Goal: Task Accomplishment & Management: Manage account settings

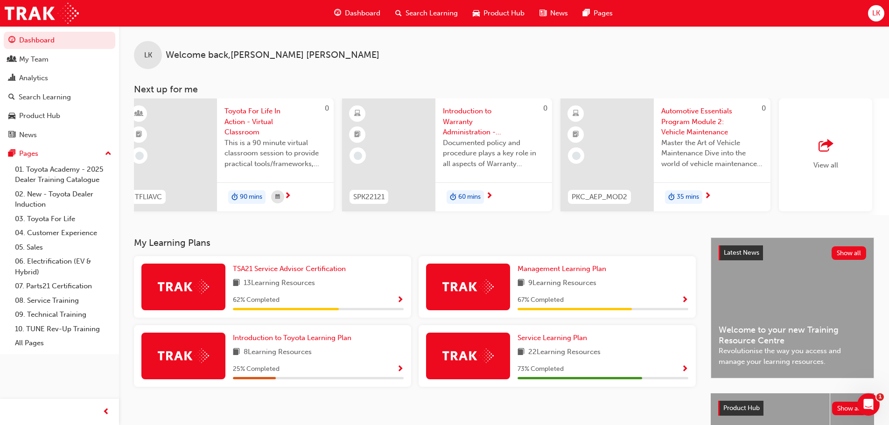
scroll to position [0, 451]
click at [55, 317] on link "09. Technical Training" at bounding box center [63, 315] width 104 height 14
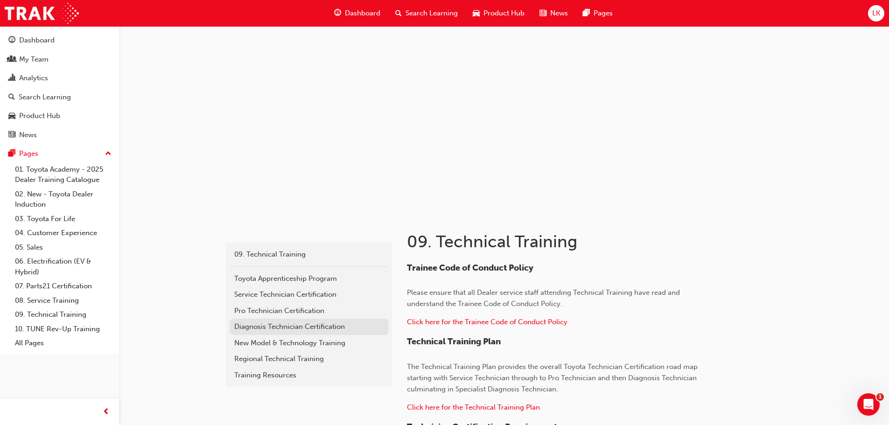
click at [308, 329] on div "Diagnosis Technician Certification" at bounding box center [308, 327] width 149 height 11
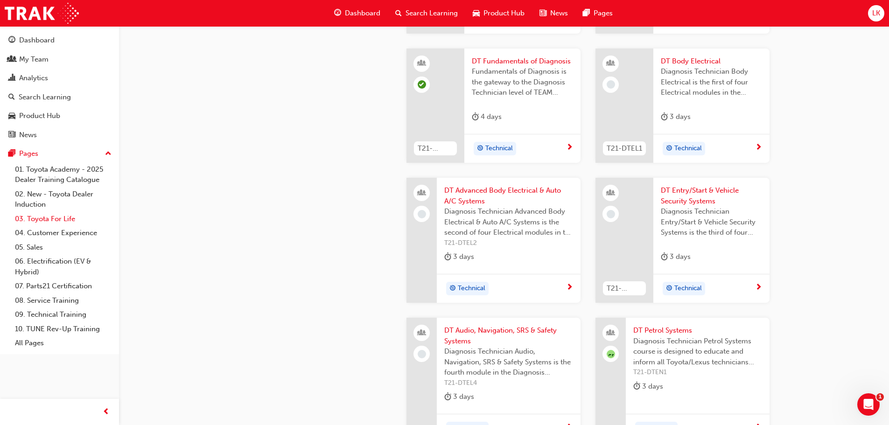
scroll to position [607, 0]
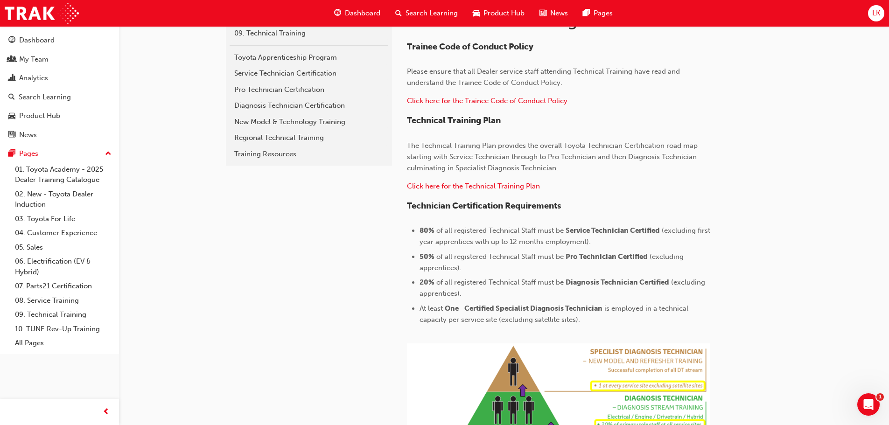
scroll to position [233, 0]
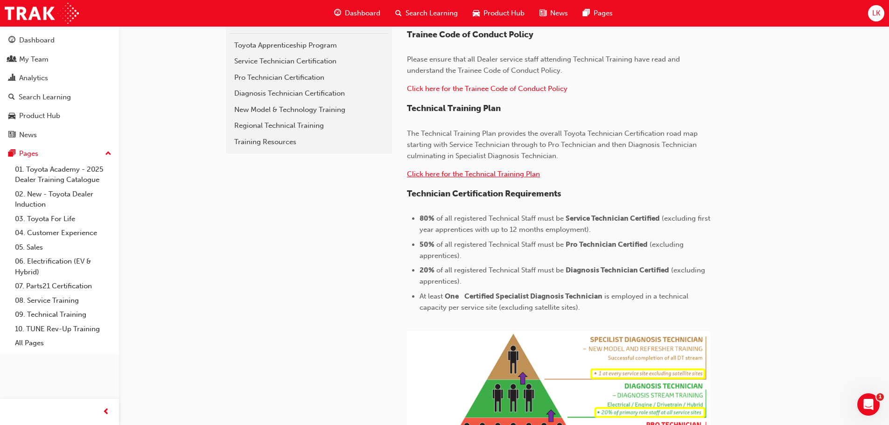
click at [498, 176] on span "Click here for the Technical Training Plan" at bounding box center [473, 174] width 133 height 8
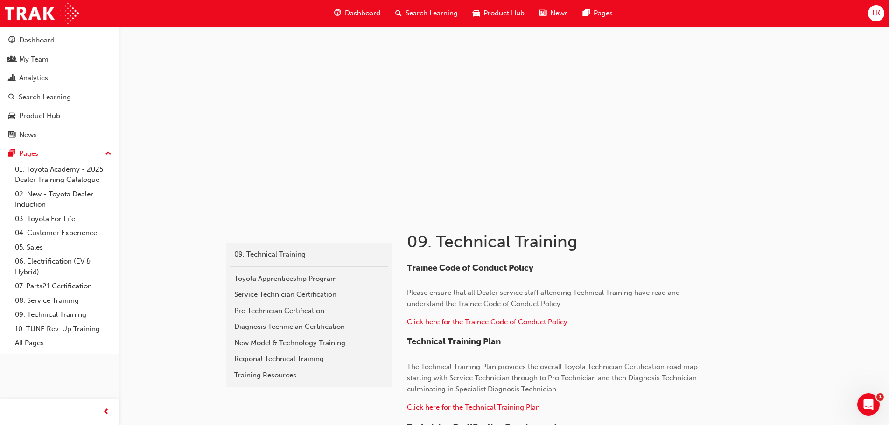
click at [430, 11] on span "Search Learning" at bounding box center [432, 13] width 52 height 11
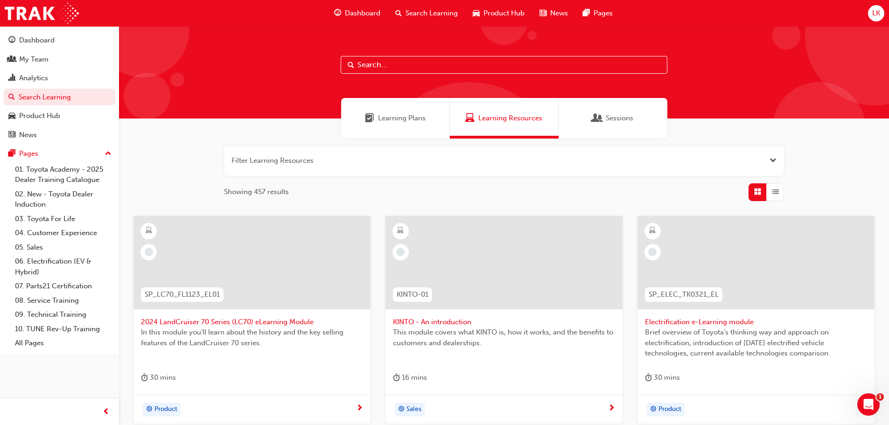
click at [646, 120] on div "Sessions" at bounding box center [613, 118] width 109 height 41
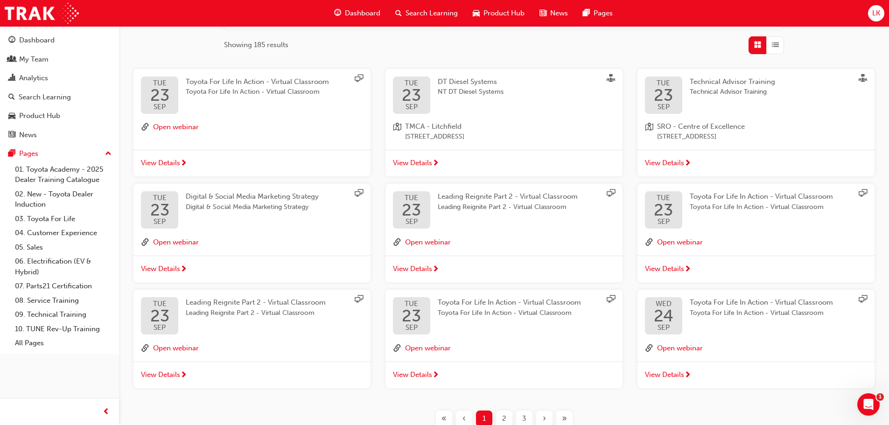
scroll to position [187, 0]
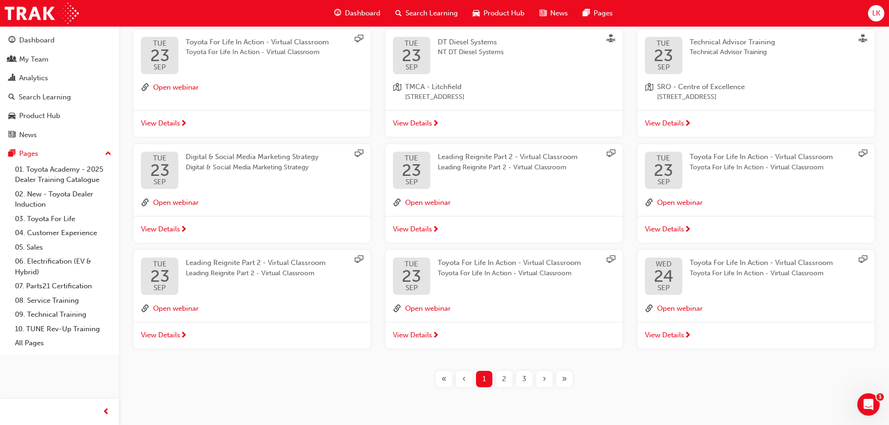
click at [501, 380] on div "2" at bounding box center [504, 379] width 16 height 16
click at [505, 381] on span "2" at bounding box center [504, 379] width 4 height 11
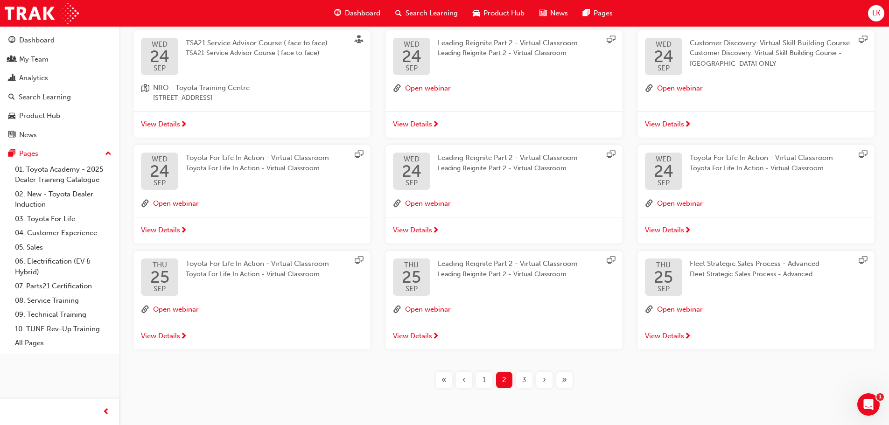
scroll to position [210, 0]
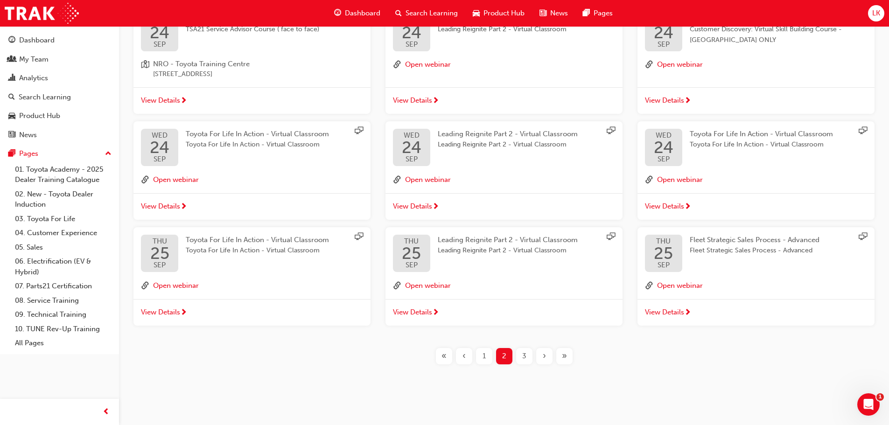
click at [526, 357] on span "3" at bounding box center [524, 356] width 4 height 11
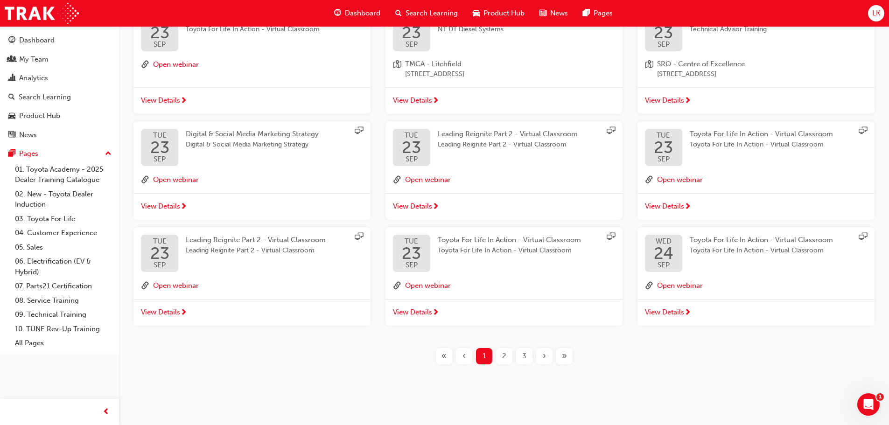
click at [523, 359] on span "3" at bounding box center [524, 356] width 4 height 11
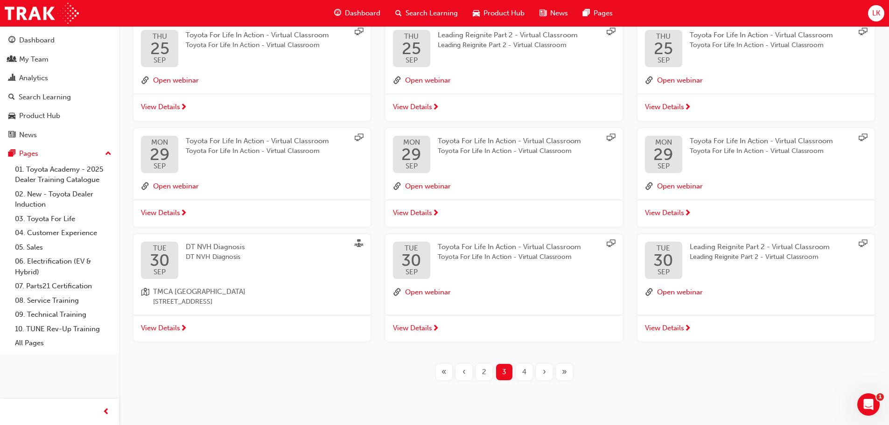
scroll to position [210, 0]
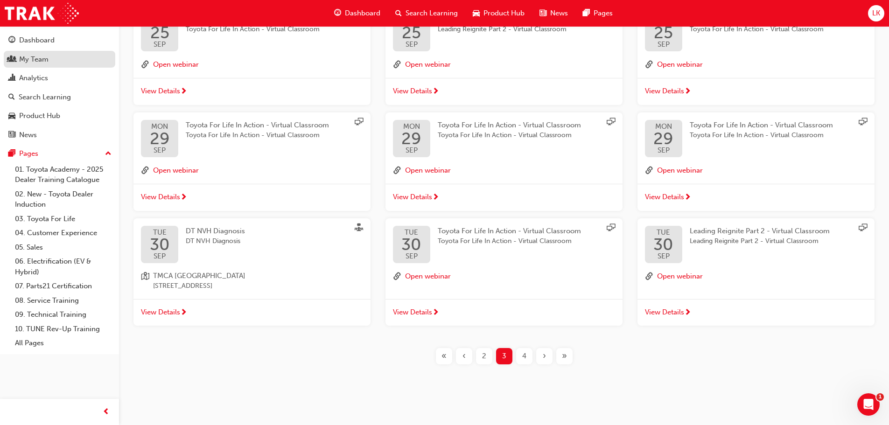
click at [52, 63] on div "My Team" at bounding box center [59, 60] width 102 height 12
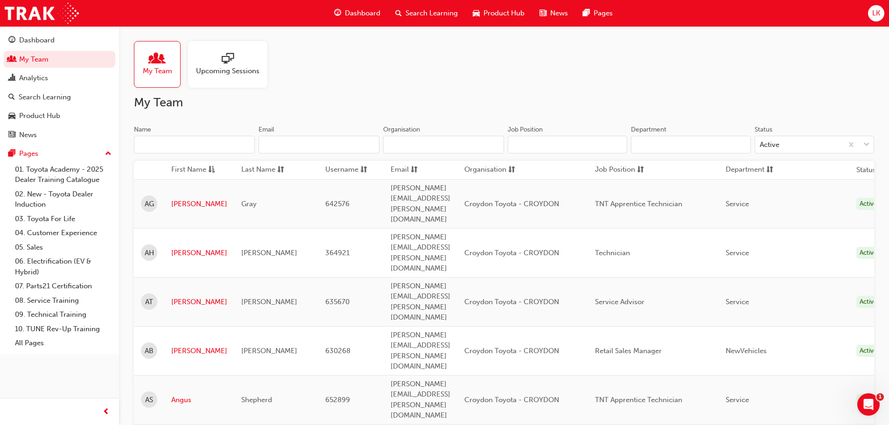
click at [183, 197] on td "[PERSON_NAME]" at bounding box center [199, 203] width 70 height 49
click at [182, 199] on link "[PERSON_NAME]" at bounding box center [199, 204] width 56 height 11
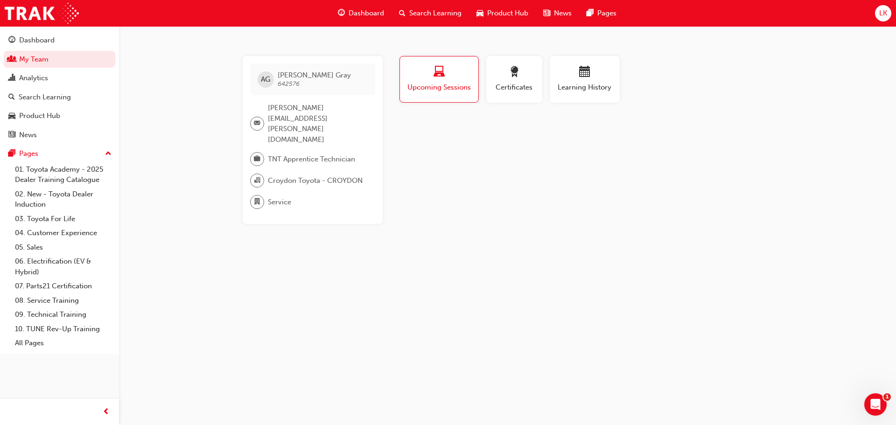
click at [465, 93] on button "Upcoming Sessions" at bounding box center [438, 79] width 79 height 47
click at [49, 43] on div "Dashboard" at bounding box center [36, 40] width 35 height 11
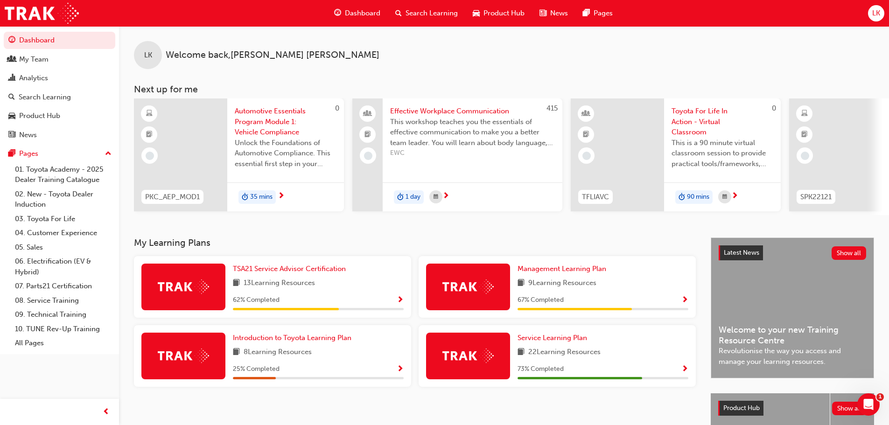
scroll to position [133, 0]
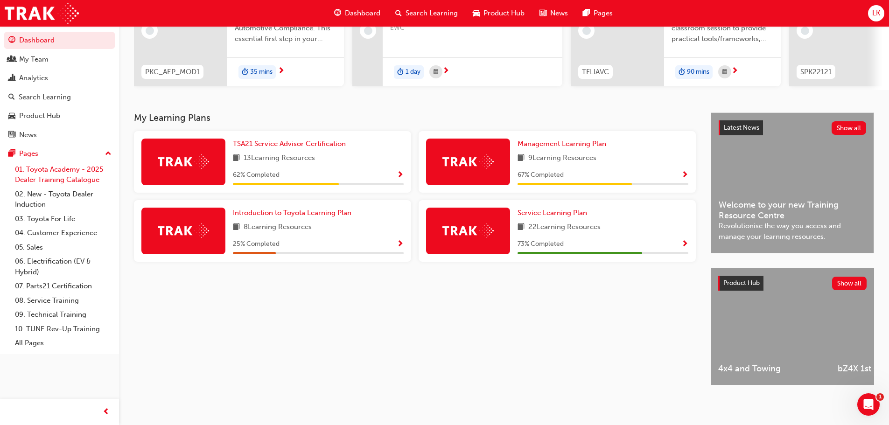
click at [44, 177] on link "01. Toyota Academy - 2025 Dealer Training Catalogue" at bounding box center [63, 174] width 104 height 25
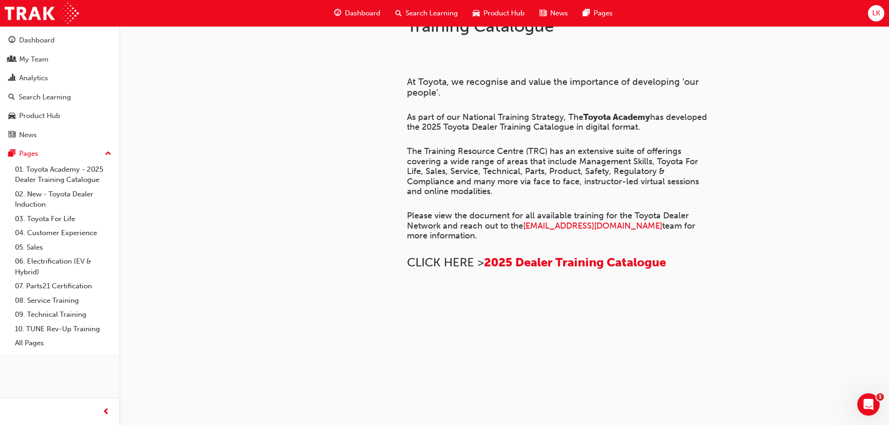
scroll to position [638, 0]
click at [33, 119] on div "Product Hub" at bounding box center [39, 116] width 41 height 11
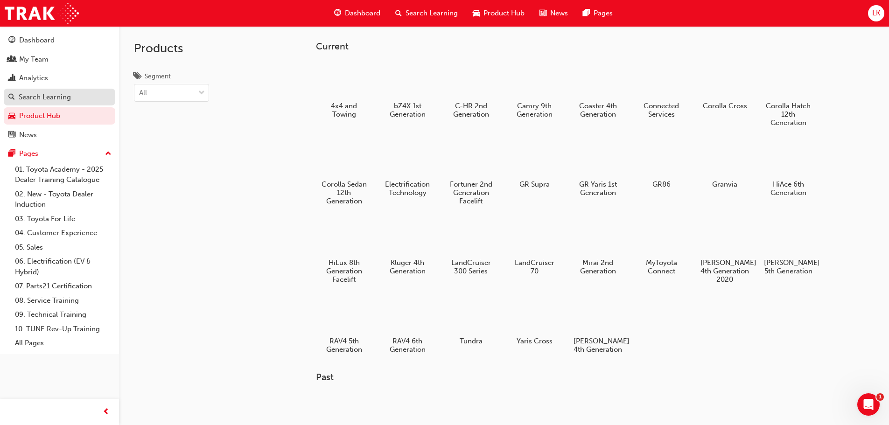
click at [32, 100] on div "Search Learning" at bounding box center [45, 97] width 52 height 11
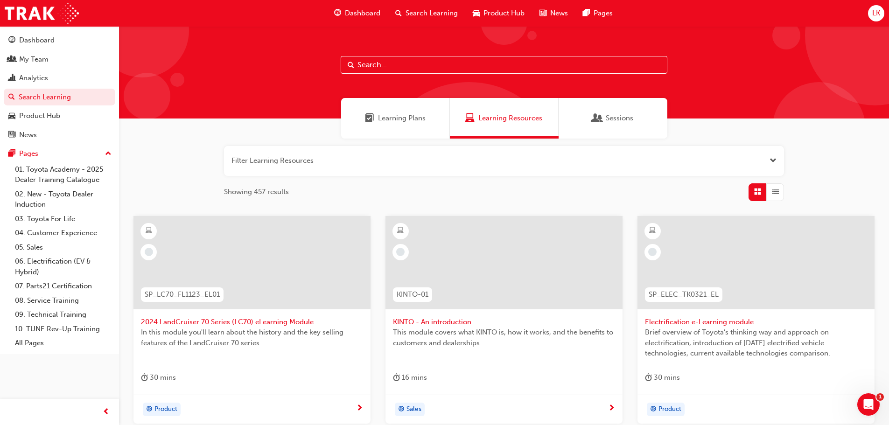
click at [608, 115] on span "Sessions" at bounding box center [620, 118] width 28 height 11
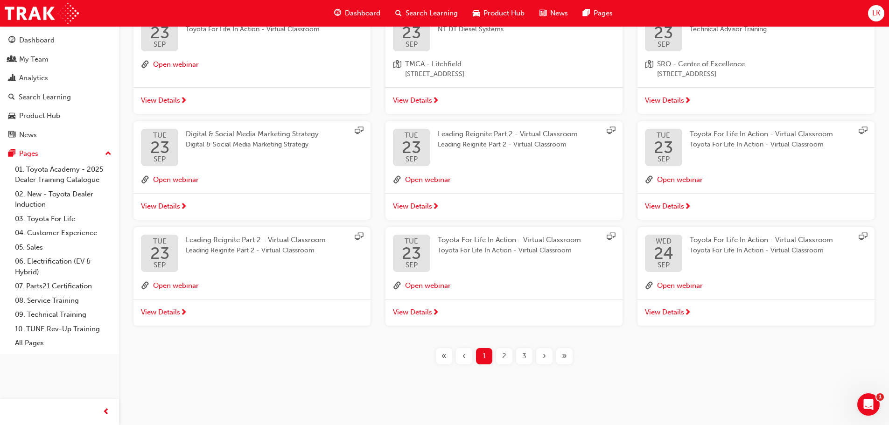
click at [567, 360] on div "»" at bounding box center [564, 356] width 16 height 16
click at [521, 355] on div "3" at bounding box center [524, 356] width 16 height 16
click at [543, 363] on div "›" at bounding box center [544, 356] width 16 height 16
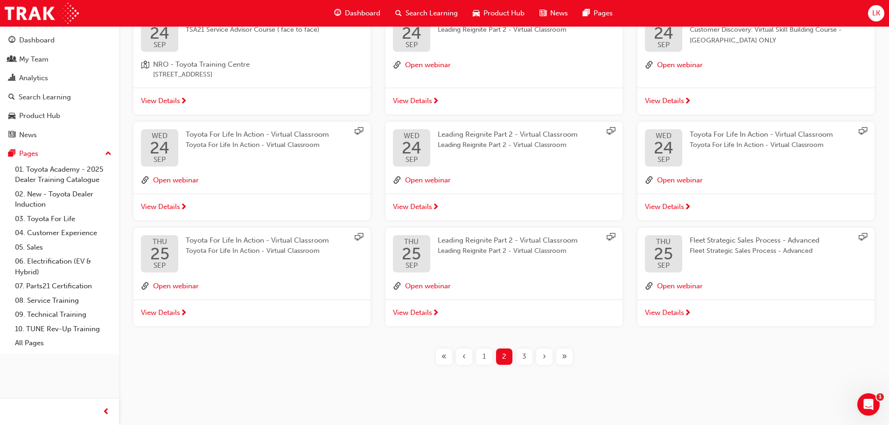
scroll to position [210, 0]
click at [528, 356] on div "3" at bounding box center [524, 356] width 16 height 16
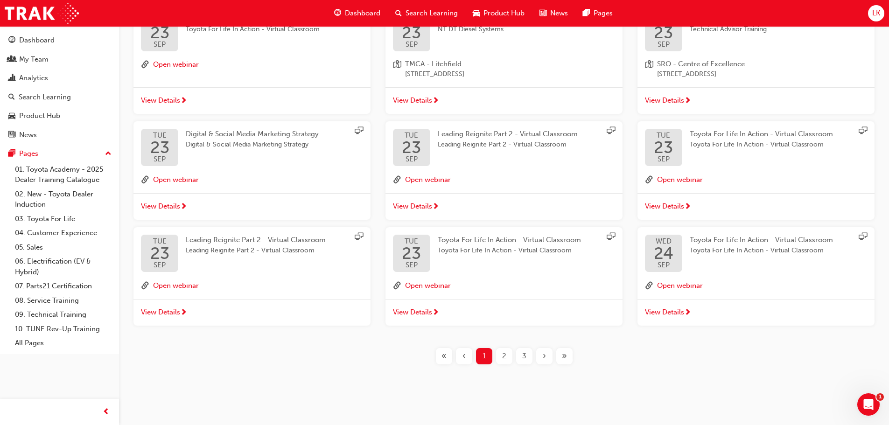
click at [527, 356] on div "3" at bounding box center [524, 356] width 16 height 16
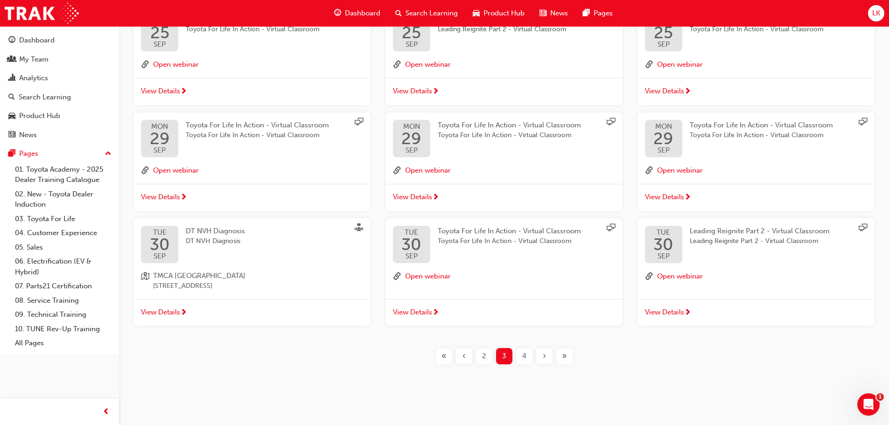
click at [541, 356] on div "›" at bounding box center [544, 356] width 16 height 16
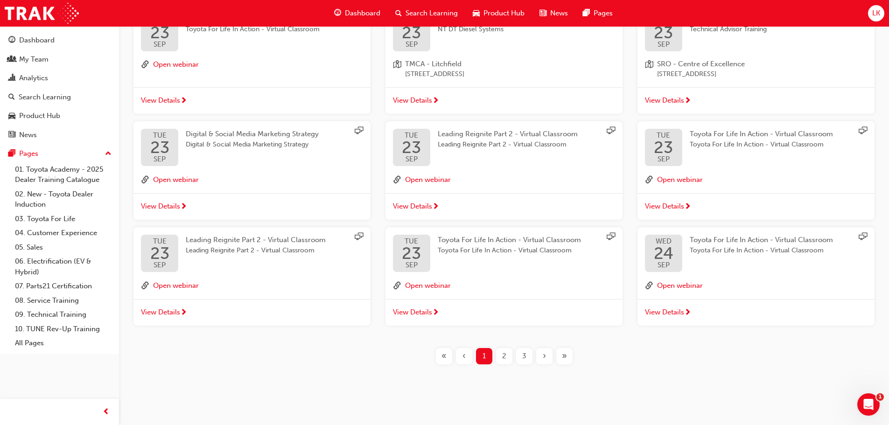
click at [541, 356] on div "›" at bounding box center [544, 356] width 16 height 16
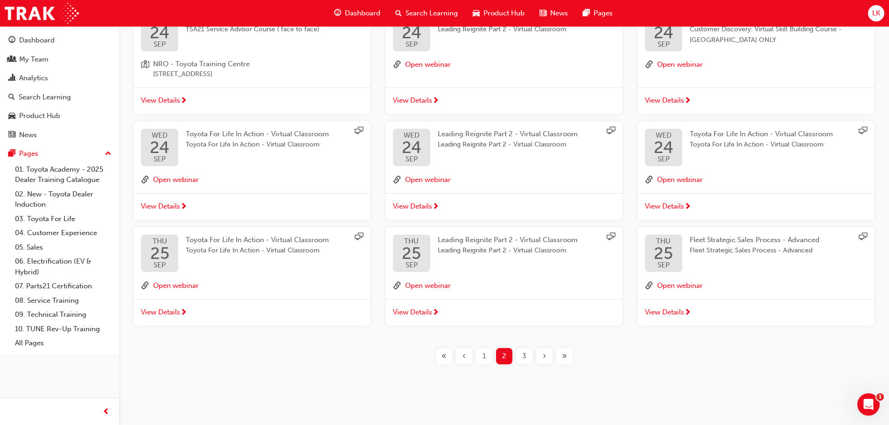
click at [541, 356] on div "›" at bounding box center [544, 356] width 16 height 16
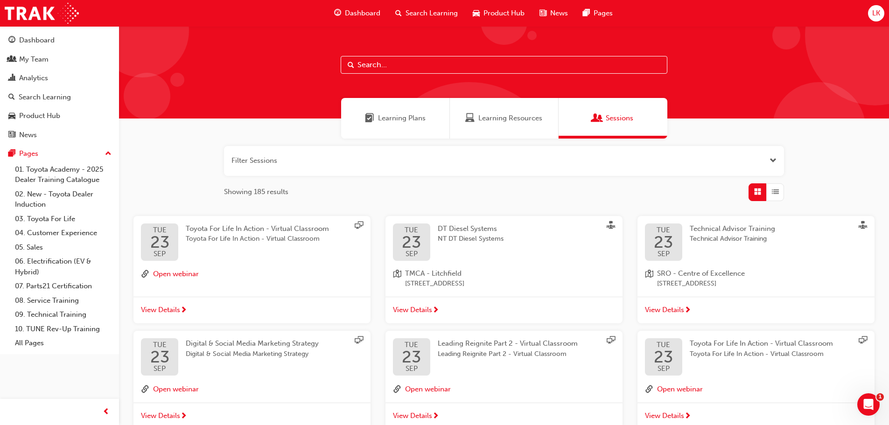
click at [770, 188] on div "button" at bounding box center [775, 192] width 18 height 18
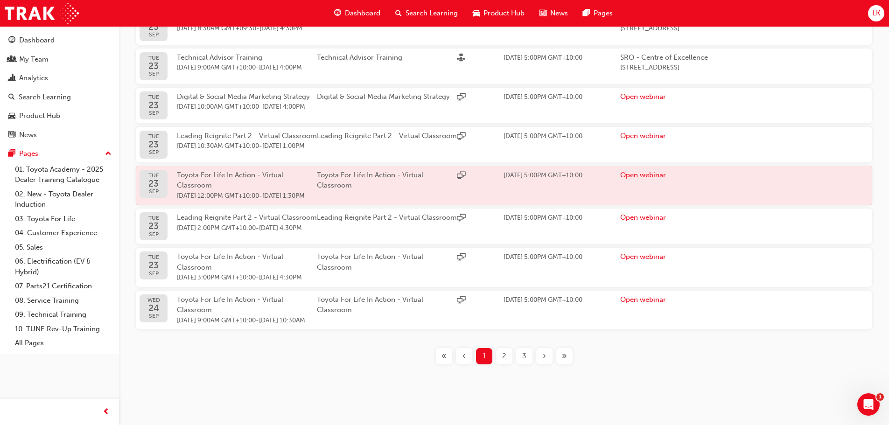
scroll to position [327, 0]
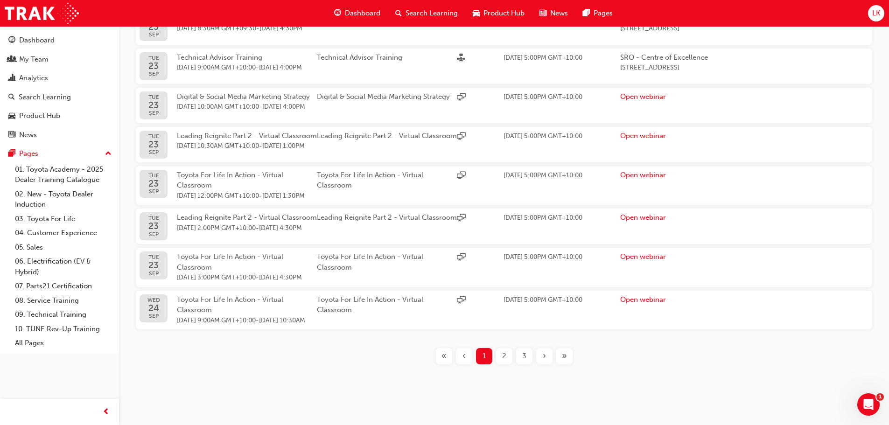
click at [525, 355] on span "3" at bounding box center [524, 356] width 4 height 11
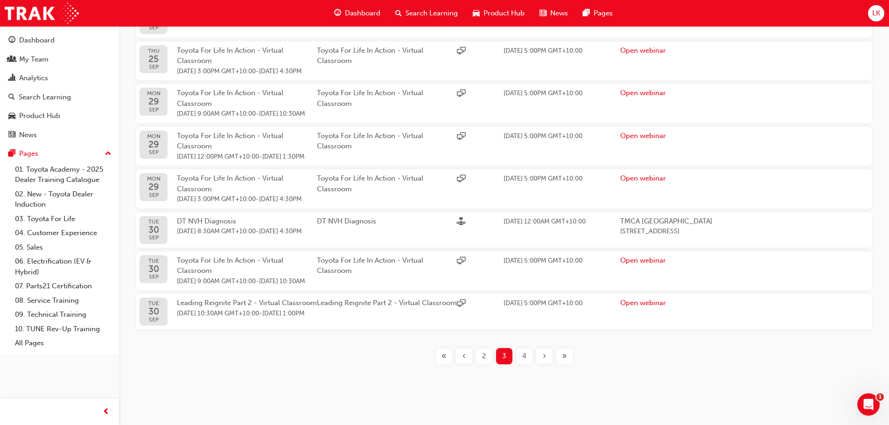
click at [523, 356] on span "4" at bounding box center [524, 356] width 4 height 11
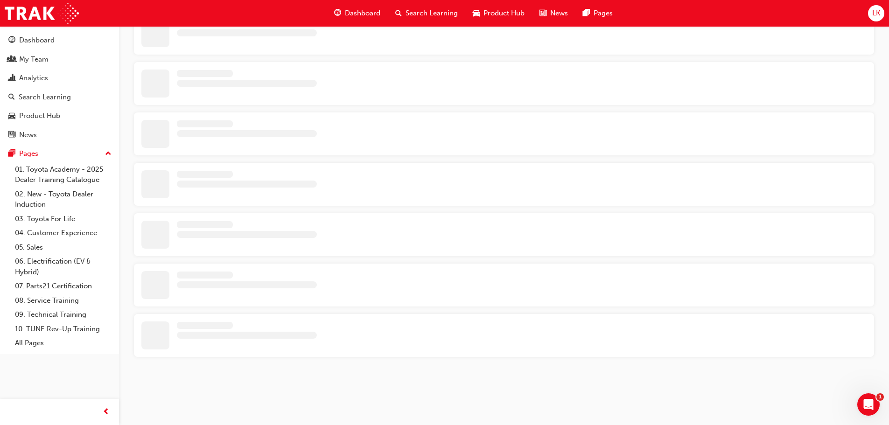
scroll to position [327, 0]
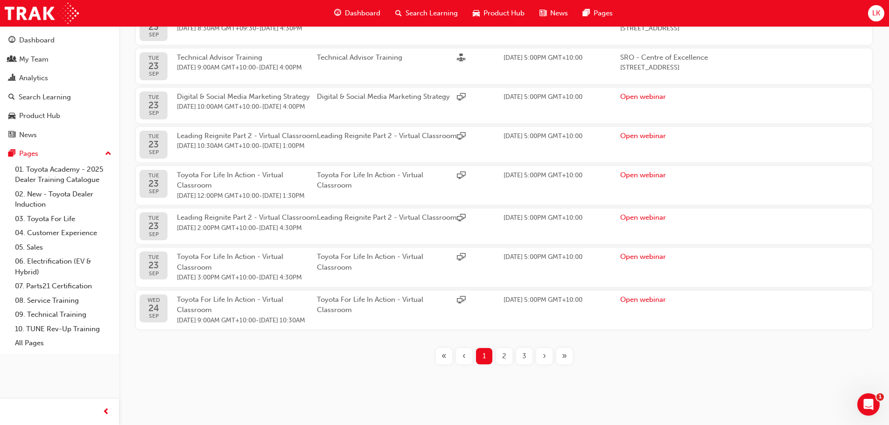
click at [527, 355] on div "3" at bounding box center [524, 356] width 16 height 16
click at [527, 359] on div "3" at bounding box center [524, 356] width 16 height 16
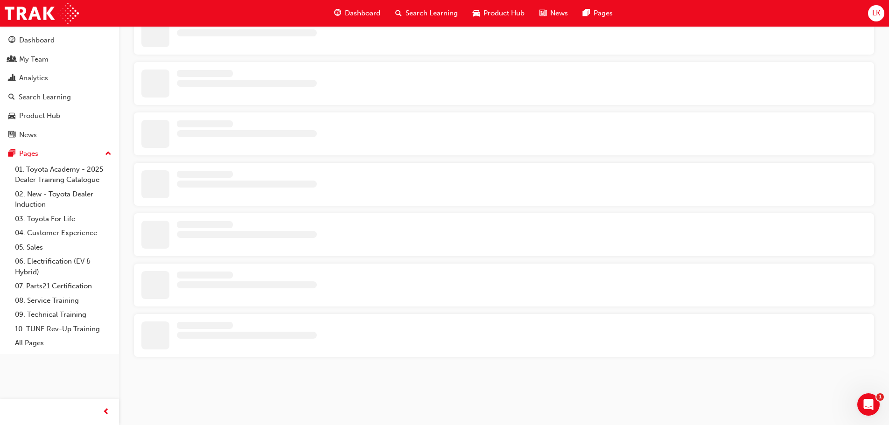
scroll to position [327, 0]
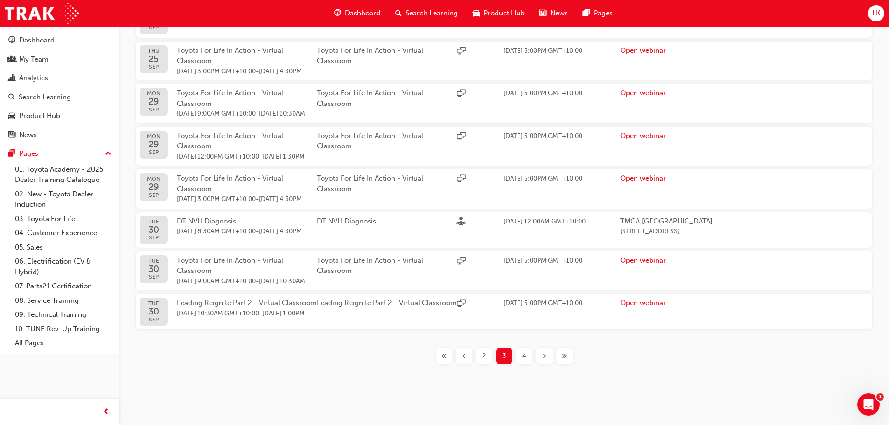
click at [527, 364] on div "4" at bounding box center [524, 356] width 16 height 16
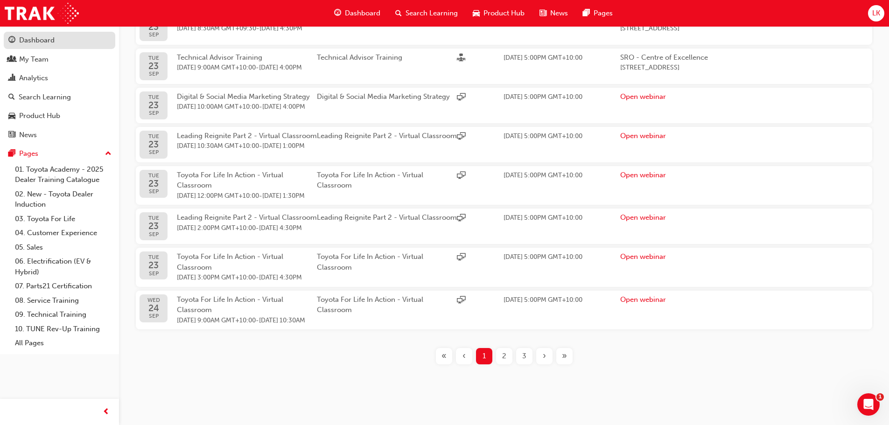
click at [70, 36] on div "Dashboard" at bounding box center [59, 41] width 102 height 12
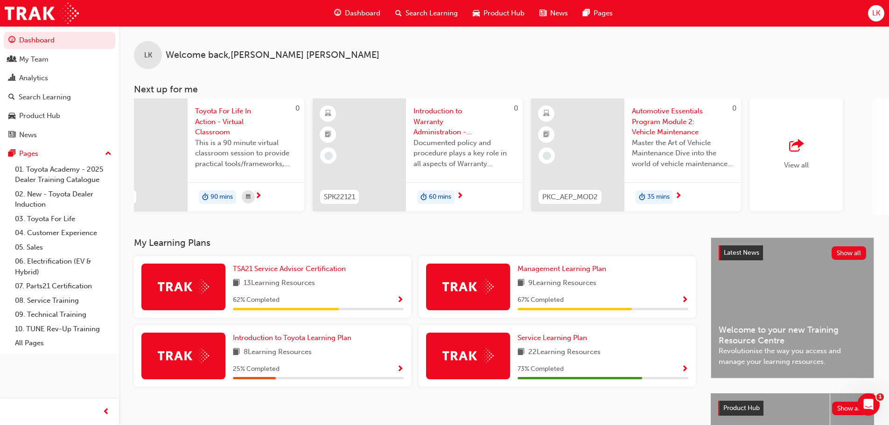
scroll to position [0, 505]
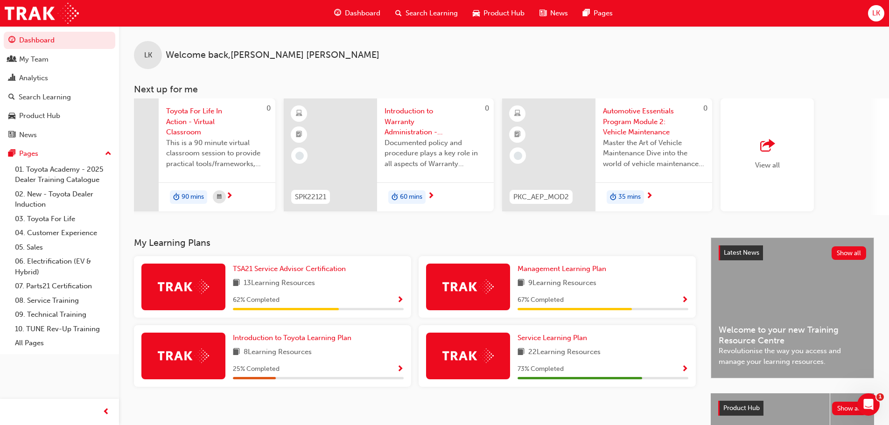
click at [762, 151] on span "outbound-icon" at bounding box center [767, 146] width 14 height 13
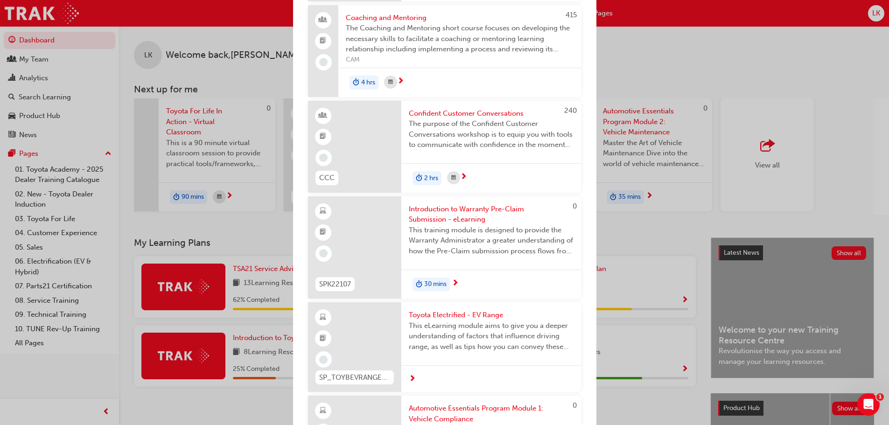
scroll to position [980, 0]
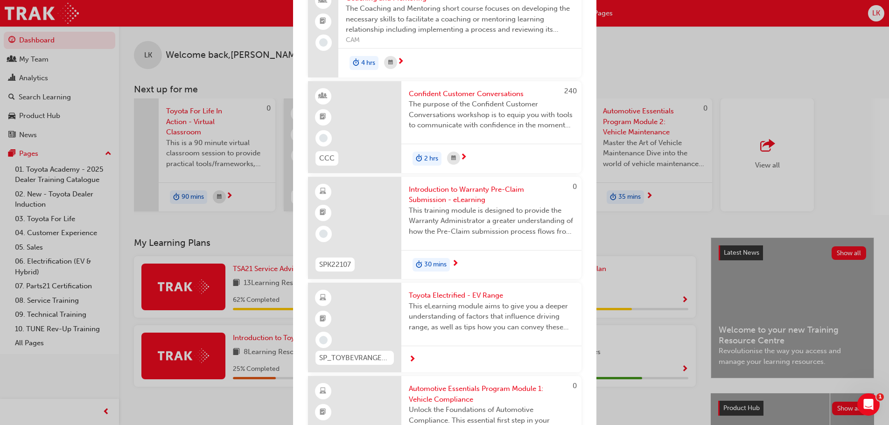
click at [622, 43] on div "Next up for me 0 PKC_AEP_MOD1 Automotive Essentials Program Module 1: Vehicle C…" at bounding box center [444, 212] width 889 height 425
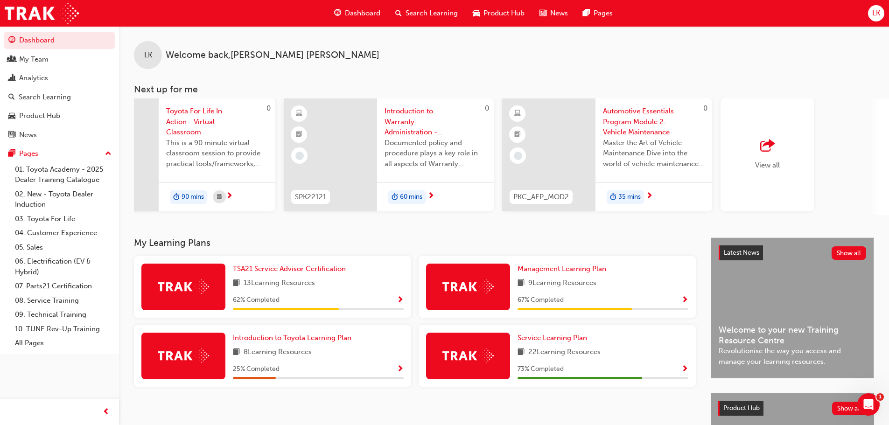
click at [432, 14] on span "Search Learning" at bounding box center [432, 13] width 52 height 11
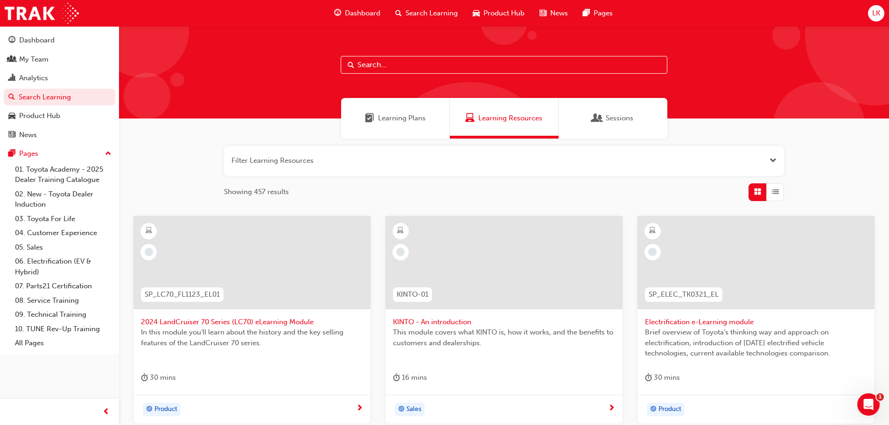
click at [613, 121] on span "Sessions" at bounding box center [620, 118] width 28 height 11
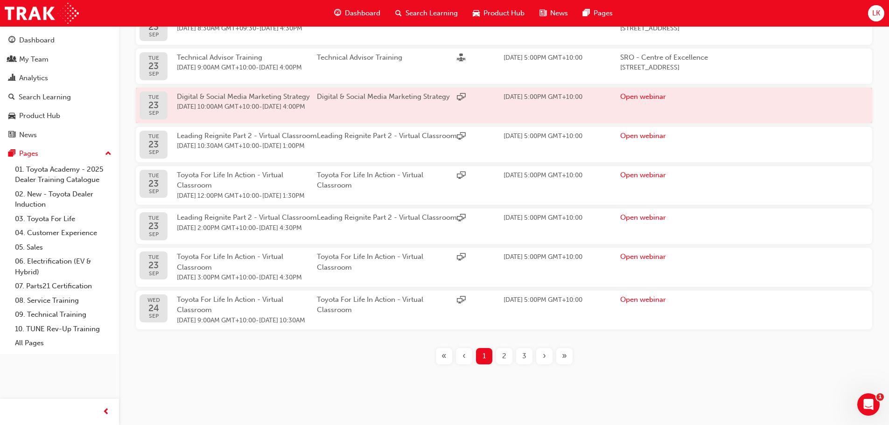
scroll to position [327, 0]
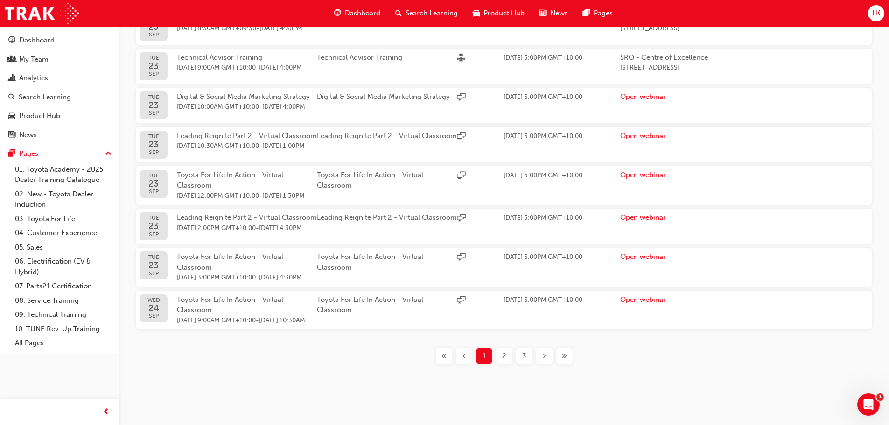
click at [504, 358] on span "2" at bounding box center [504, 356] width 4 height 11
click at [506, 358] on div "2" at bounding box center [504, 356] width 16 height 16
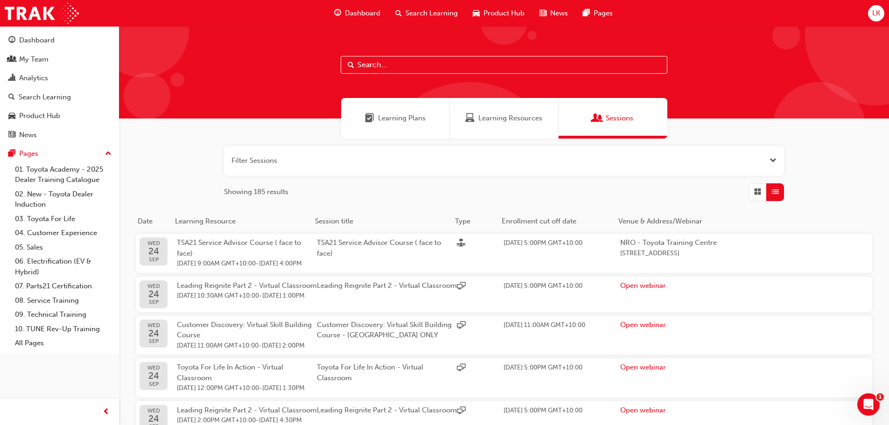
click at [363, 65] on input "text" at bounding box center [504, 65] width 327 height 18
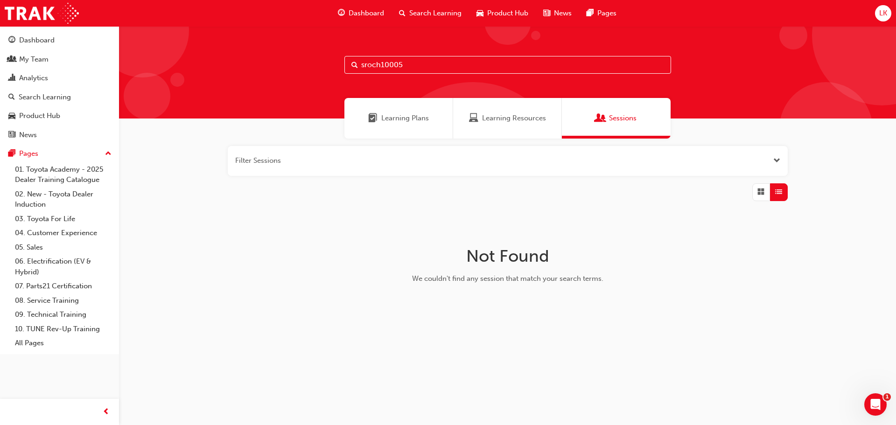
type input "sroch10005"
click at [594, 115] on div "Sessions" at bounding box center [616, 118] width 109 height 41
drag, startPoint x: 415, startPoint y: 64, endPoint x: 329, endPoint y: 65, distance: 85.4
click at [329, 65] on div "sroch10005" at bounding box center [507, 72] width 777 height 92
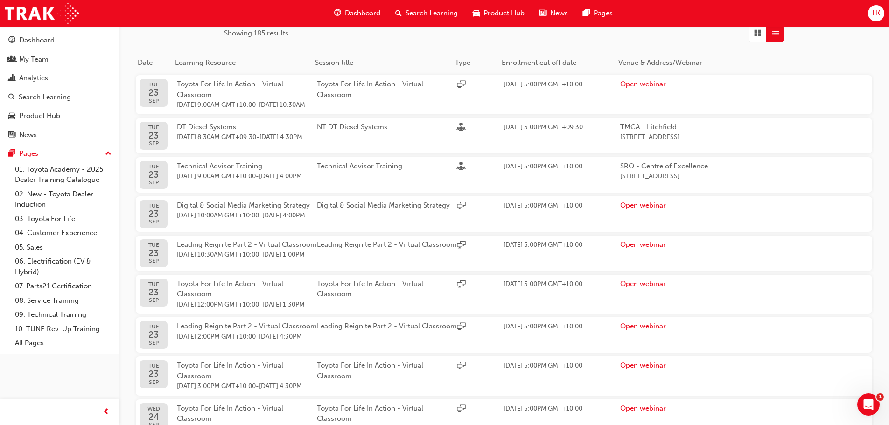
scroll to position [280, 0]
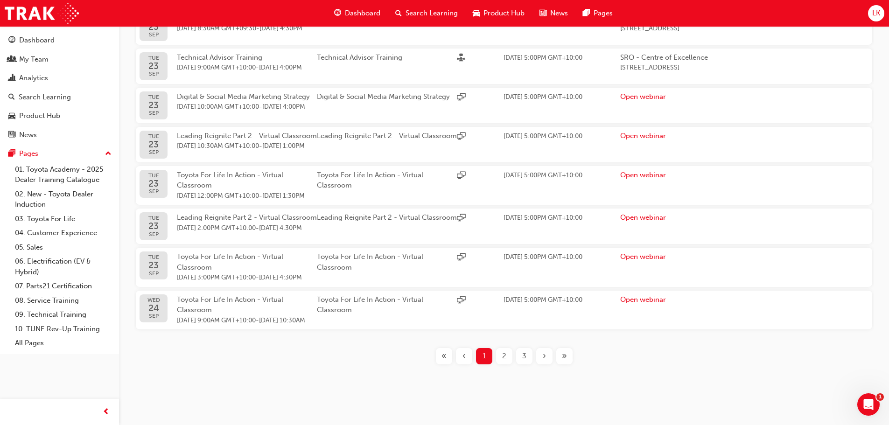
click at [504, 362] on span "2" at bounding box center [504, 356] width 4 height 11
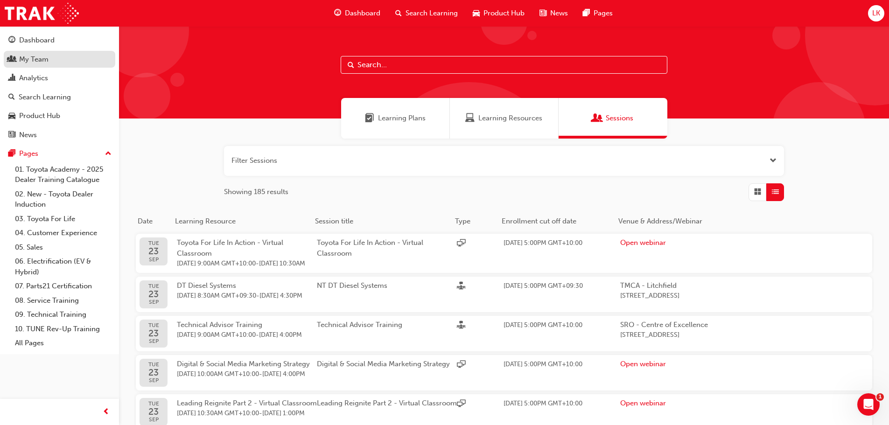
click at [52, 58] on div "My Team" at bounding box center [59, 60] width 102 height 12
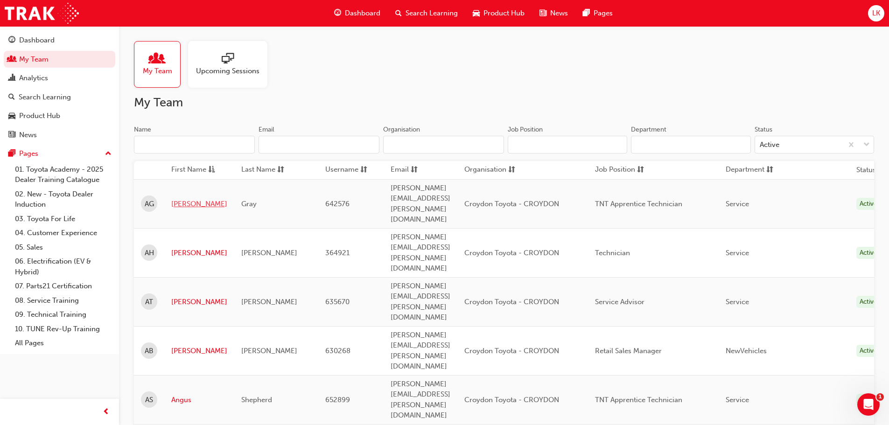
click at [177, 199] on link "[PERSON_NAME]" at bounding box center [199, 204] width 56 height 11
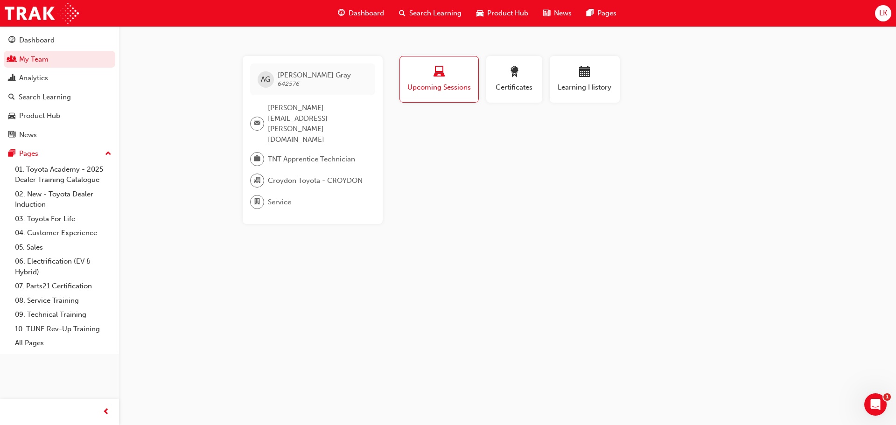
click at [438, 14] on span "Search Learning" at bounding box center [435, 13] width 52 height 11
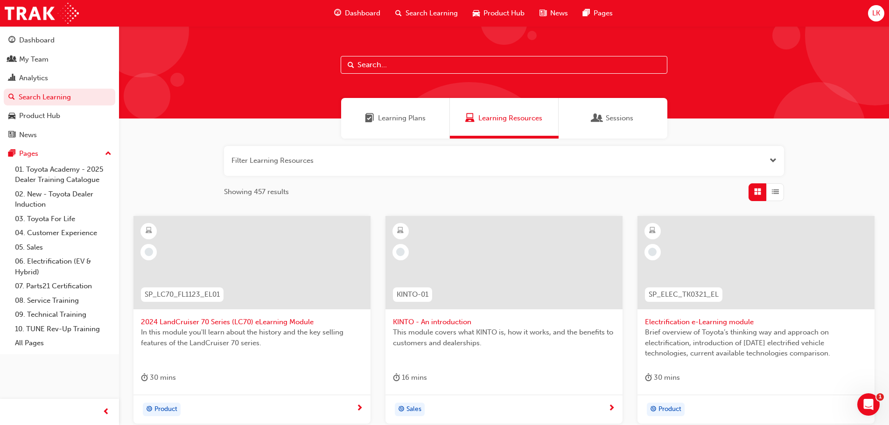
click at [378, 62] on input "text" at bounding box center [504, 65] width 327 height 18
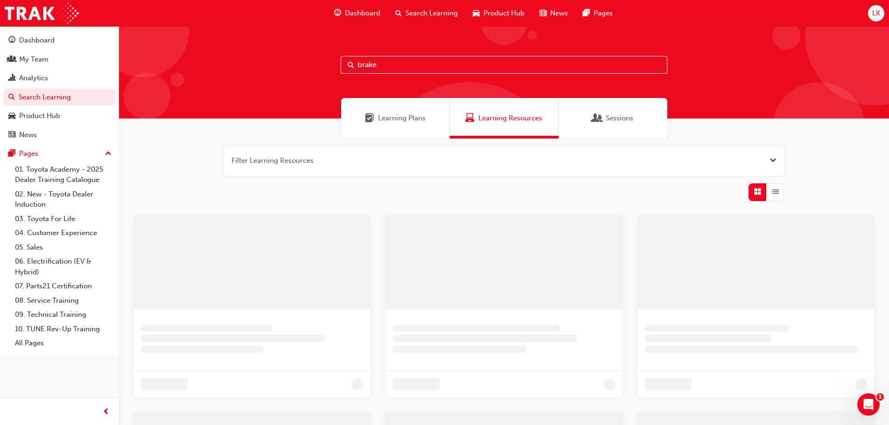
type input "brake"
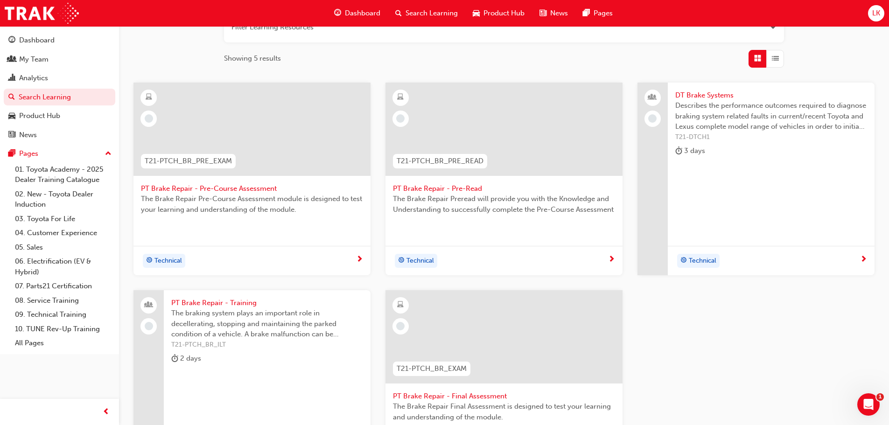
scroll to position [140, 0]
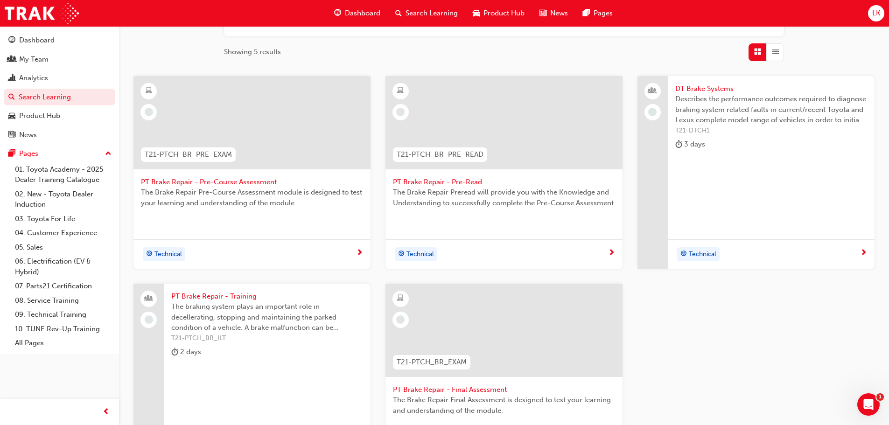
click at [696, 90] on span "DT Brake Systems" at bounding box center [771, 89] width 192 height 11
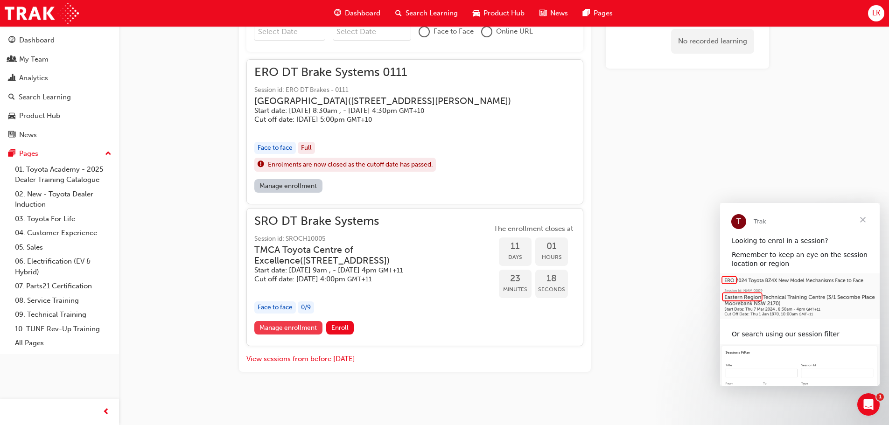
click at [287, 335] on link "Manage enrollment" at bounding box center [288, 328] width 68 height 14
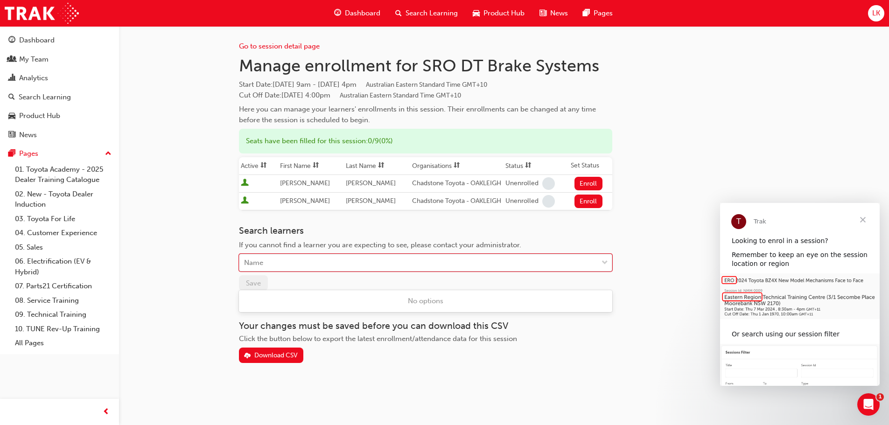
click at [556, 271] on div "Name" at bounding box center [418, 263] width 358 height 16
type input "[PERSON_NAME]"
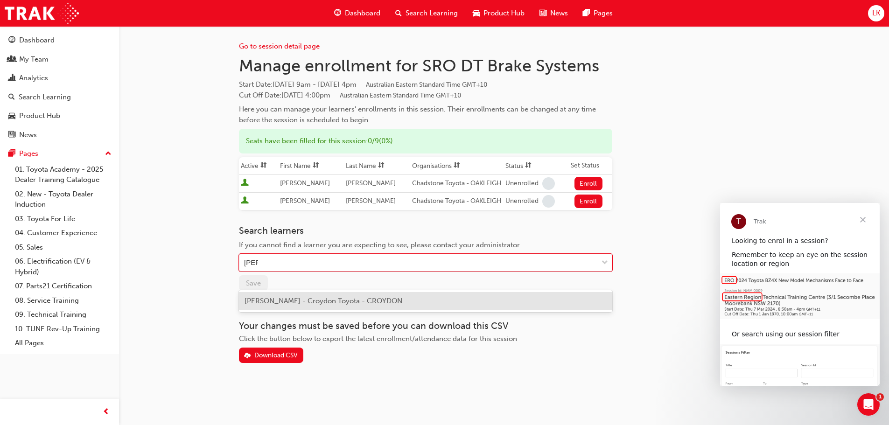
click at [327, 303] on span "[PERSON_NAME] - Croydon Toyota - CROYDON" at bounding box center [324, 301] width 158 height 8
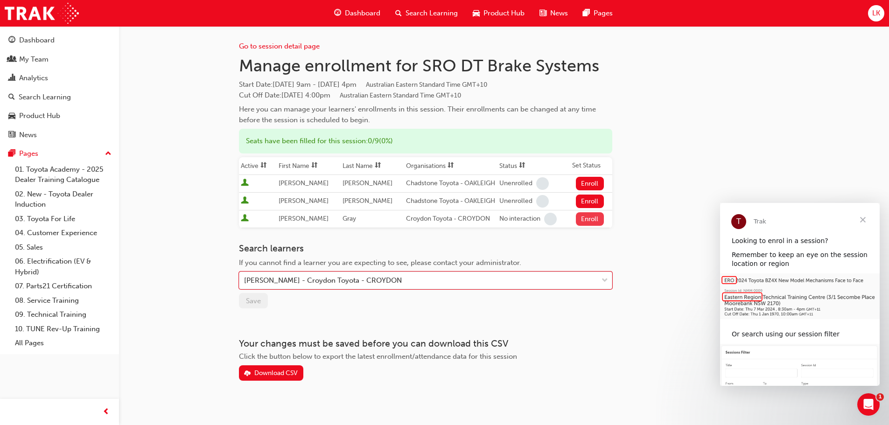
click at [586, 226] on button "Enroll" at bounding box center [590, 219] width 28 height 14
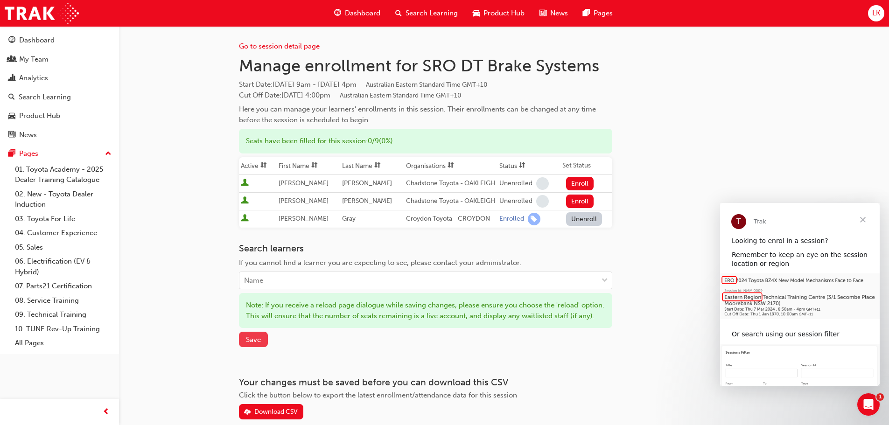
click at [250, 344] on span "Save" at bounding box center [253, 340] width 15 height 8
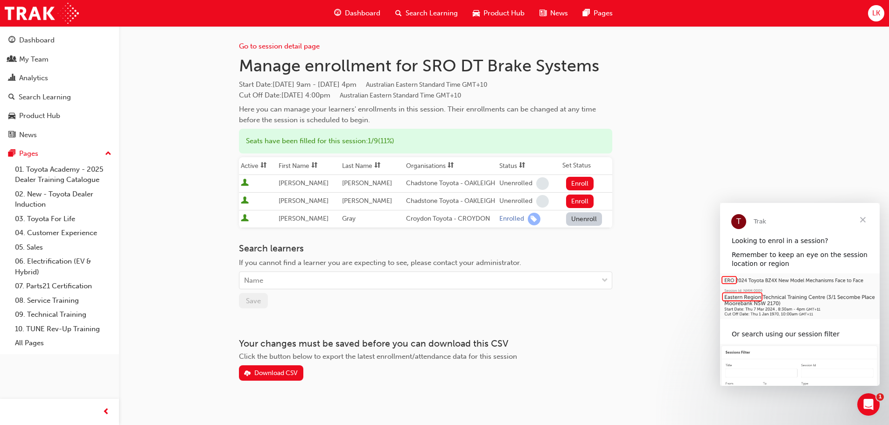
click at [187, 107] on div "Go to session detail page Manage enrollment for SRO DT Brake Systems Start Date…" at bounding box center [444, 217] width 889 height 434
